Goal: Find specific page/section: Find specific page/section

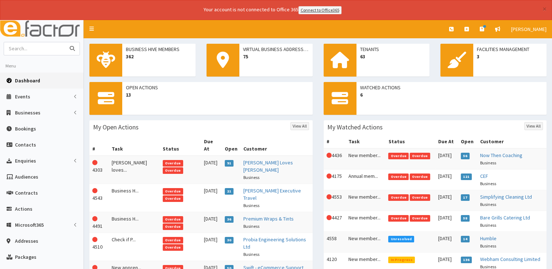
click at [49, 48] on input "text" at bounding box center [34, 48] width 61 height 13
type input "learning curve"
click at [65, 42] on button "submit" at bounding box center [72, 48] width 15 height 13
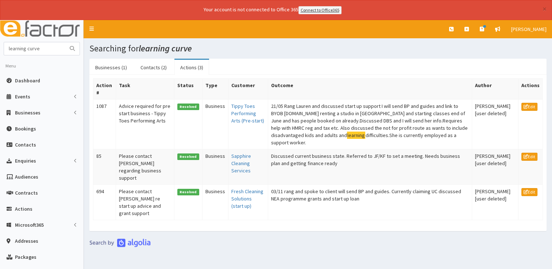
click at [100, 56] on section "Businesses (1) Contacts (2) Actions (3) Business # Name Primary Contact Telepho…" at bounding box center [318, 153] width 468 height 200
click at [103, 65] on link "Businesses (1)" at bounding box center [110, 67] width 43 height 15
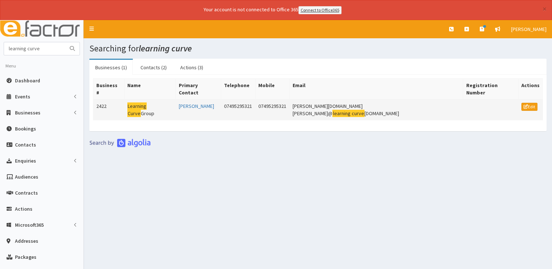
click at [141, 110] on mark "Curve" at bounding box center [134, 114] width 14 height 8
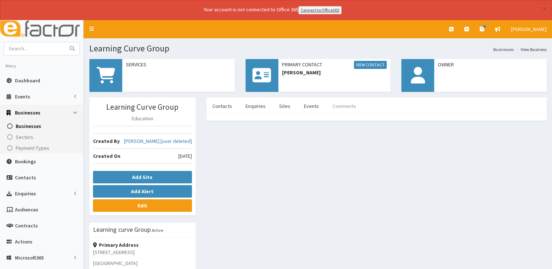
click at [338, 109] on link "Comments" at bounding box center [343, 105] width 35 height 15
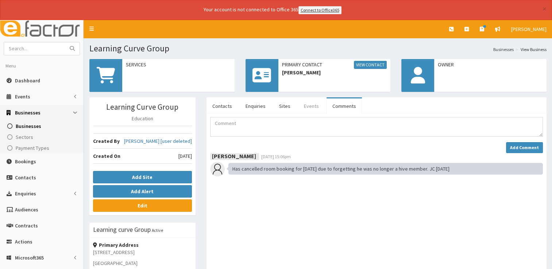
click at [308, 103] on link "Events" at bounding box center [311, 105] width 27 height 15
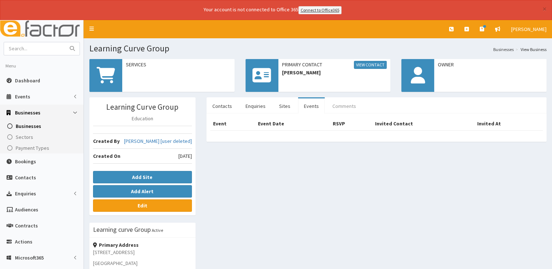
click at [344, 104] on link "Comments" at bounding box center [343, 105] width 35 height 15
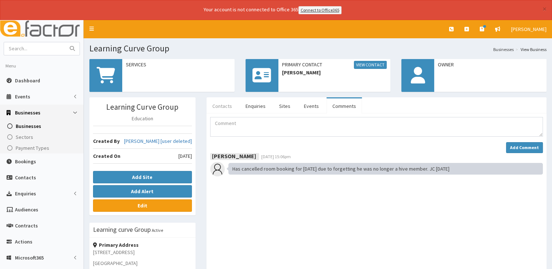
click at [218, 108] on link "Contacts" at bounding box center [221, 105] width 31 height 15
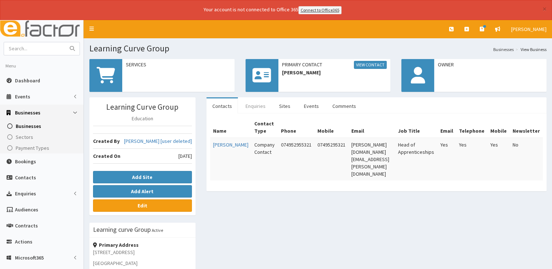
click at [248, 109] on link "Enquiries" at bounding box center [256, 105] width 32 height 15
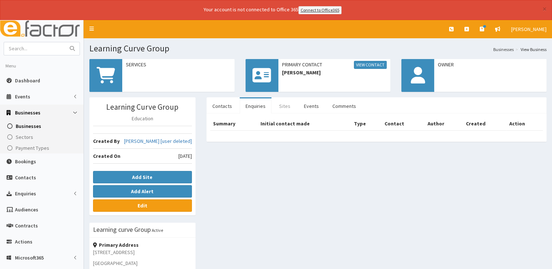
click at [280, 106] on link "Sites" at bounding box center [284, 105] width 23 height 15
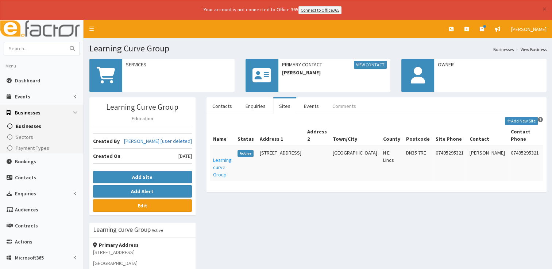
click at [339, 99] on link "Comments" at bounding box center [343, 105] width 35 height 15
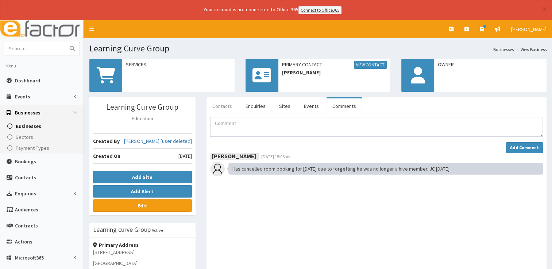
click at [214, 105] on link "Contacts" at bounding box center [221, 105] width 31 height 15
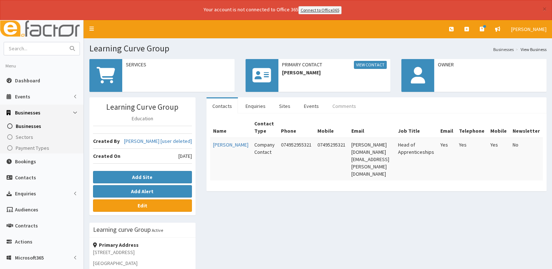
click at [341, 108] on link "Comments" at bounding box center [343, 105] width 35 height 15
